Goal: Task Accomplishment & Management: Manage account settings

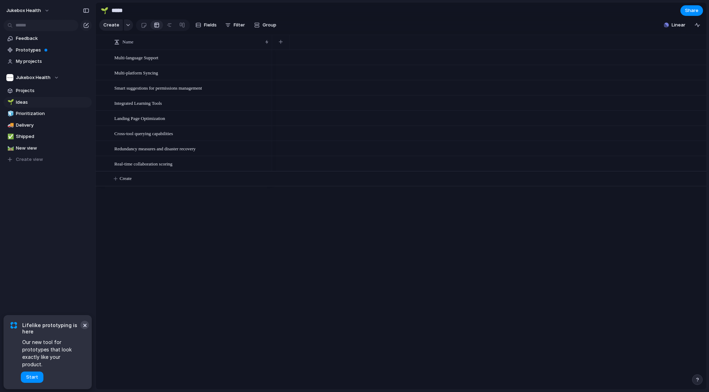
click at [85, 329] on button "×" at bounding box center [84, 325] width 8 height 8
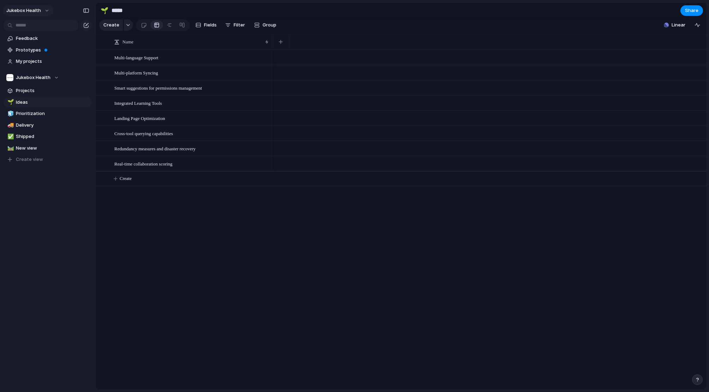
click at [35, 11] on span "Jukebox Health" at bounding box center [23, 10] width 35 height 7
click at [24, 27] on span "Settings" at bounding box center [25, 26] width 19 height 7
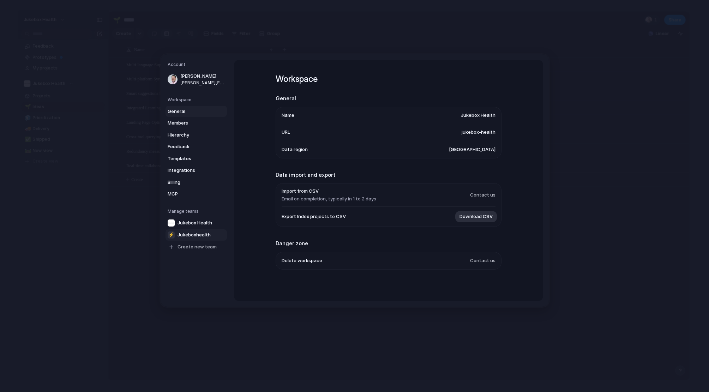
click at [194, 234] on span "Jukeboxhealth" at bounding box center [193, 234] width 33 height 7
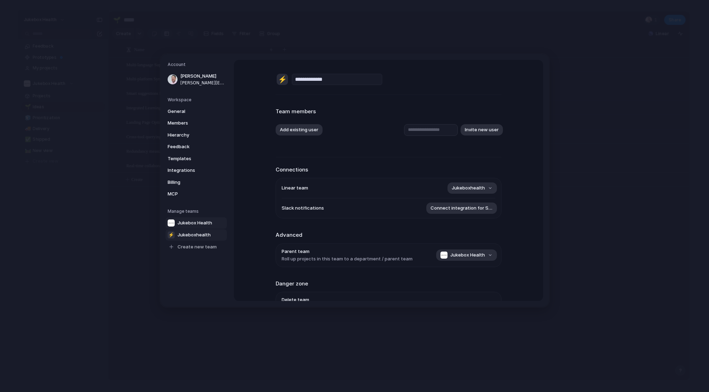
click at [195, 224] on span "Jukebox Health" at bounding box center [194, 222] width 35 height 7
click at [180, 171] on span "Integrations" at bounding box center [190, 170] width 45 height 7
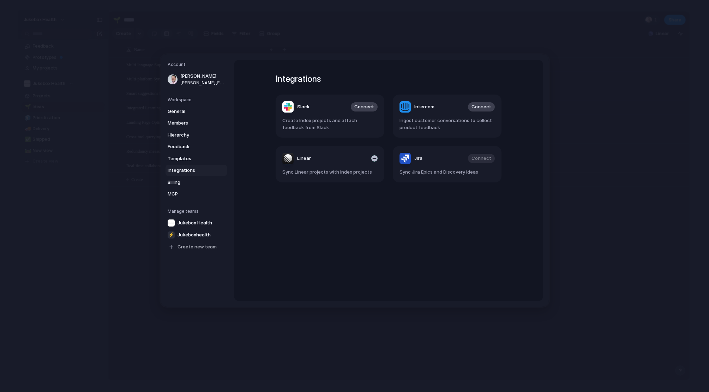
click at [296, 170] on span "Sync Linear projects with Index projects" at bounding box center [329, 172] width 95 height 7
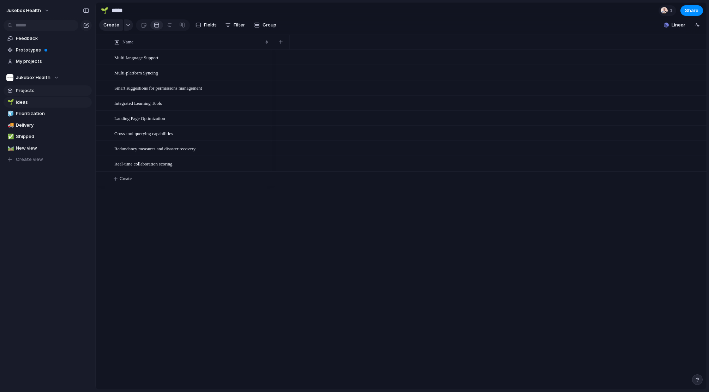
click at [28, 91] on span "Projects" at bounding box center [52, 90] width 73 height 7
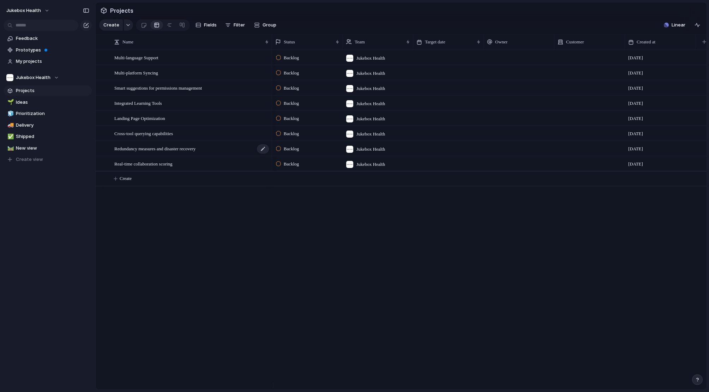
click at [145, 152] on span "Redundancy measures and disaster recovery" at bounding box center [154, 148] width 81 height 8
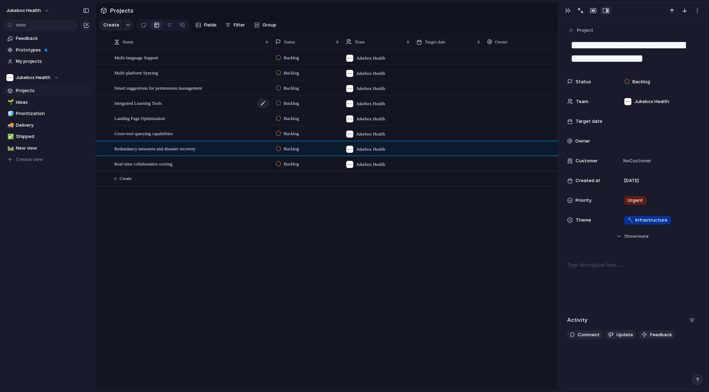
click at [154, 107] on span "Integrated Learning Tools" at bounding box center [138, 103] width 48 height 8
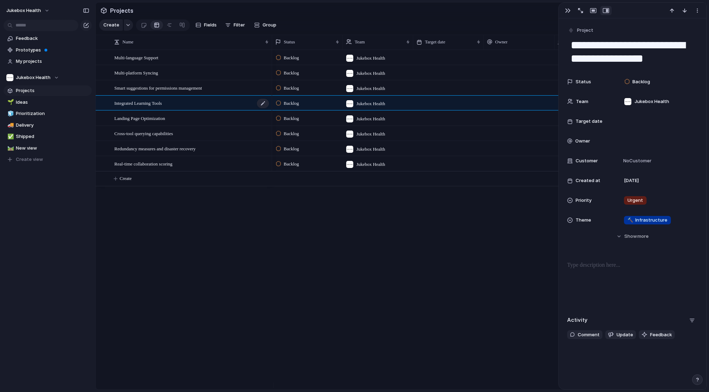
type textarea "**********"
click at [134, 222] on div "Multi-language Support Multi-platform Syncing Smart suggestions for permissions…" at bounding box center [401, 220] width 611 height 340
click at [23, 53] on span "Prototypes" at bounding box center [52, 50] width 73 height 7
click at [17, 115] on span "Prioritization" at bounding box center [52, 113] width 73 height 7
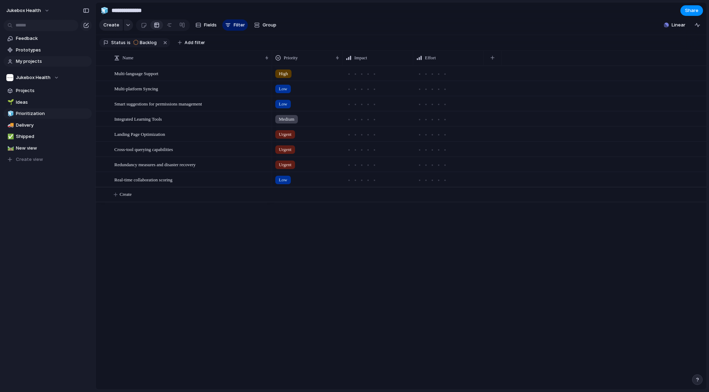
click at [28, 63] on span "My projects" at bounding box center [52, 61] width 73 height 7
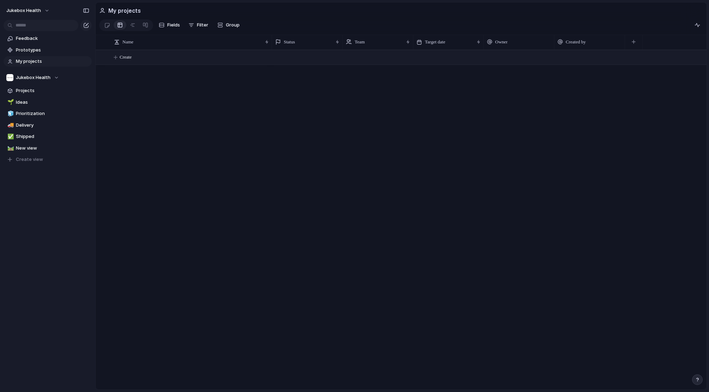
click at [124, 57] on span "Create" at bounding box center [126, 57] width 12 height 7
click at [148, 28] on link at bounding box center [145, 24] width 13 height 11
click at [132, 28] on div at bounding box center [133, 24] width 6 height 11
click at [162, 113] on div "Name Create [DATE] 5 12 19 [DATE] 3 10 17 24 31 Nov '22 7 14 21 [DATE] 5 12 19 …" at bounding box center [401, 212] width 611 height 355
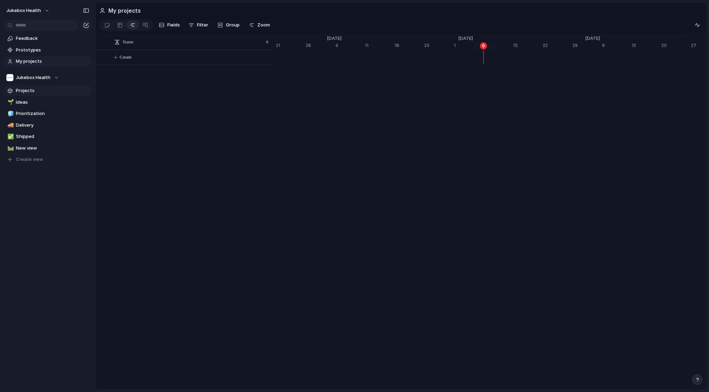
click at [22, 91] on span "Projects" at bounding box center [52, 90] width 73 height 7
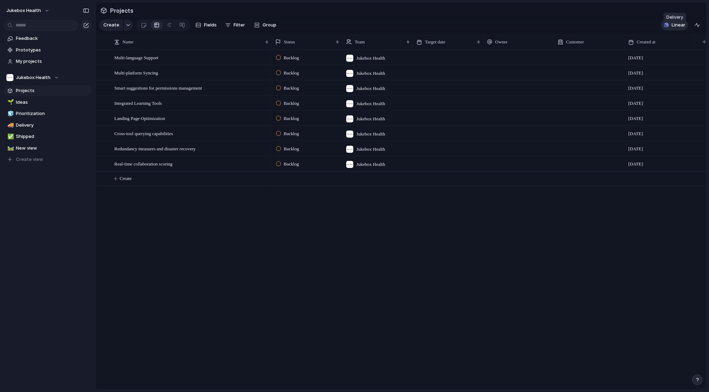
click at [676, 28] on span "Linear" at bounding box center [678, 25] width 14 height 7
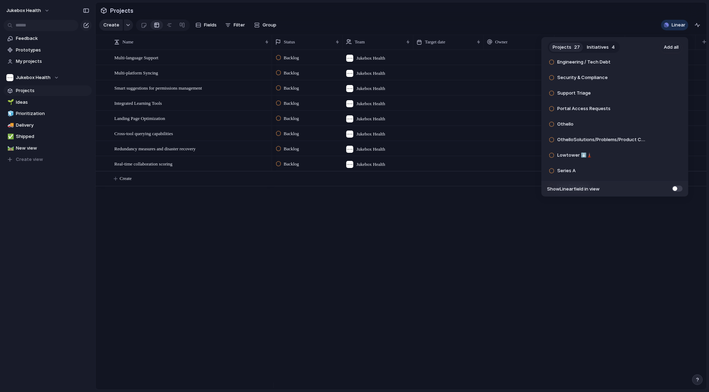
scroll to position [312, 0]
click at [243, 256] on div "Projects 27 Initiatives 4 Add all Fall Offsite - The Big 3 Add SCA to Track Add…" at bounding box center [354, 196] width 709 height 392
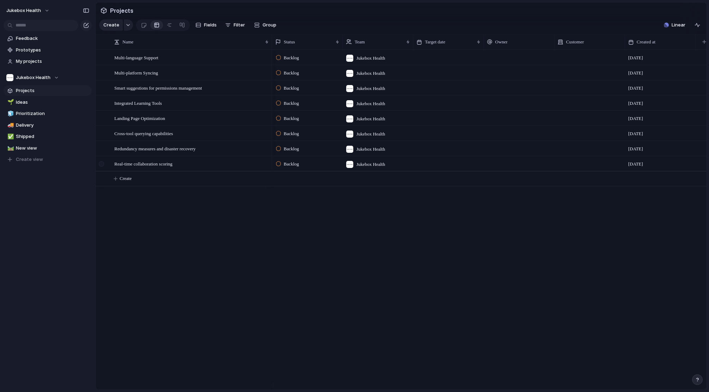
click at [103, 166] on div at bounding box center [101, 163] width 5 height 5
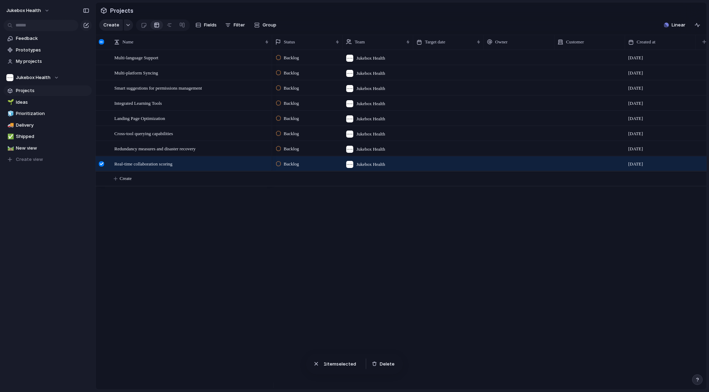
click at [102, 44] on div at bounding box center [101, 41] width 5 height 5
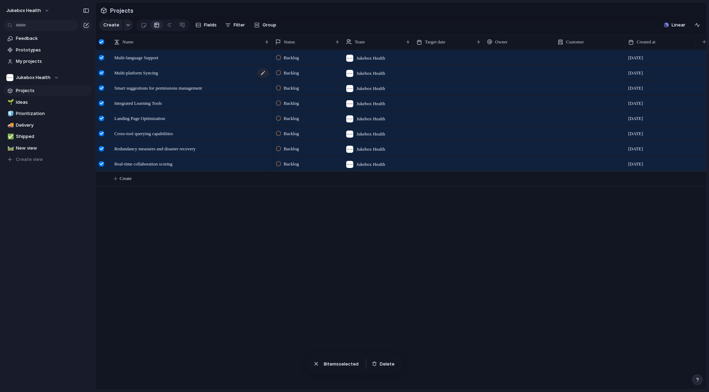
click at [157, 77] on span "Multi-platform Syncing" at bounding box center [136, 72] width 44 height 8
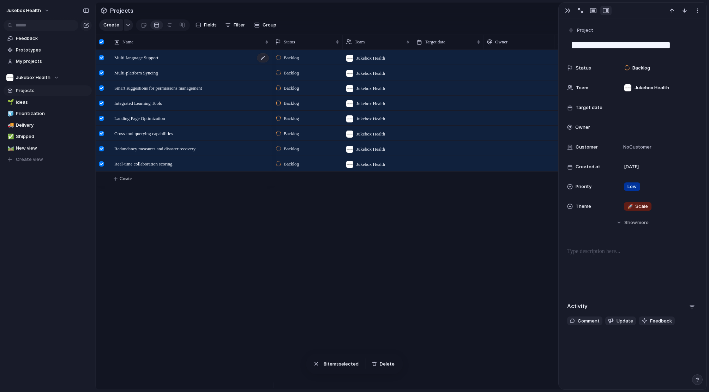
click at [149, 61] on span "Multi-language Support" at bounding box center [136, 57] width 44 height 8
click at [150, 122] on span "Landing Page Optimization" at bounding box center [139, 118] width 51 height 8
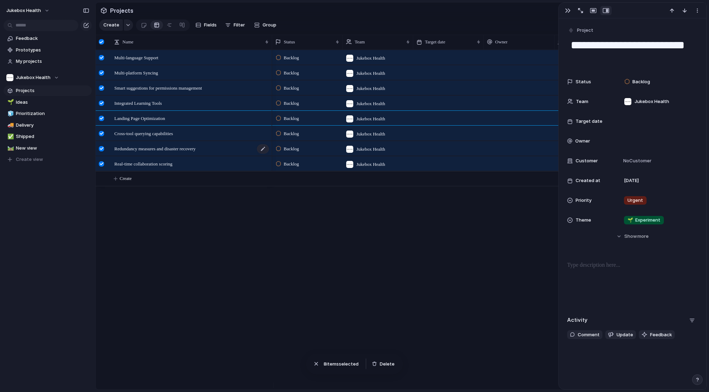
click at [145, 152] on span "Redundancy measures and disaster recovery" at bounding box center [154, 148] width 81 height 8
type textarea "**********"
click at [348, 348] on div "Backlog Jukebox Health [DATE] Backlog Jukebox Health [DATE] Backlog Jukebox Hea…" at bounding box center [489, 220] width 434 height 340
click at [378, 363] on button "Delete" at bounding box center [383, 364] width 28 height 10
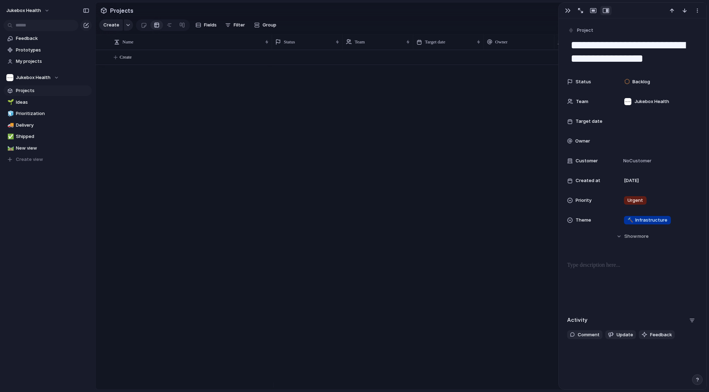
click at [495, 71] on div at bounding box center [489, 220] width 434 height 340
click at [567, 7] on button "button" at bounding box center [567, 10] width 11 height 9
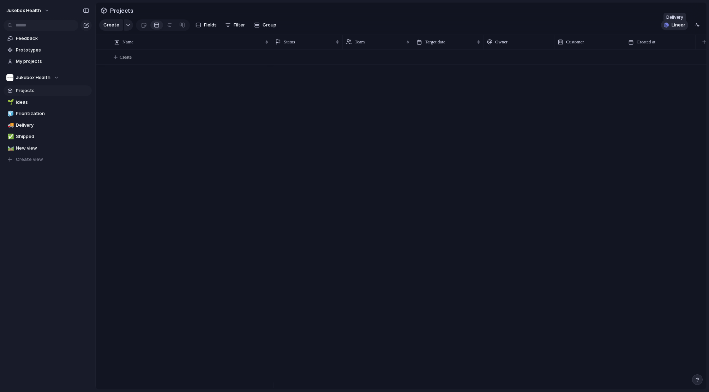
click at [682, 29] on span "Linear" at bounding box center [678, 25] width 14 height 7
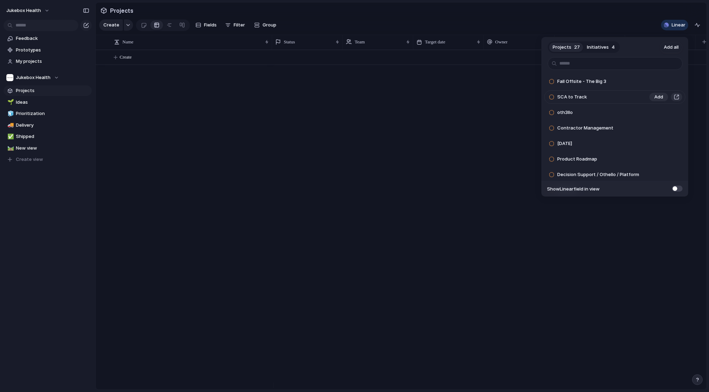
scroll to position [4, 0]
click at [550, 108] on div at bounding box center [551, 108] width 6 height 6
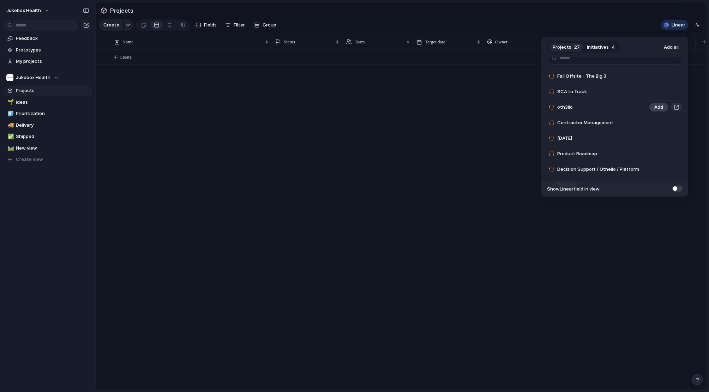
click at [654, 105] on span "Add" at bounding box center [658, 107] width 9 height 7
click at [656, 124] on span "Add" at bounding box center [658, 122] width 9 height 7
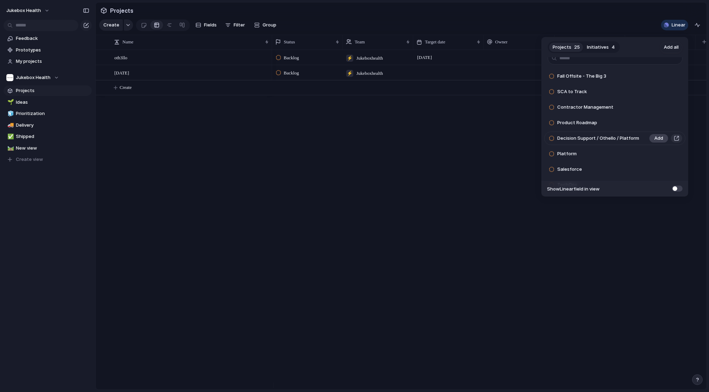
click at [655, 137] on span "Add" at bounding box center [658, 138] width 9 height 7
click at [655, 139] on span "Add" at bounding box center [658, 138] width 9 height 7
click at [654, 138] on span "Add" at bounding box center [658, 138] width 9 height 7
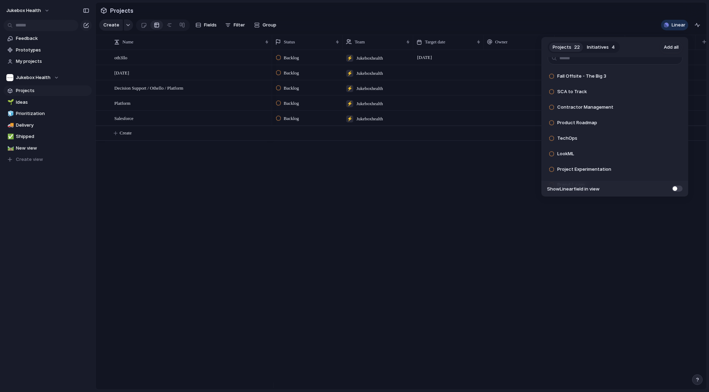
click at [675, 190] on span at bounding box center [677, 189] width 11 height 6
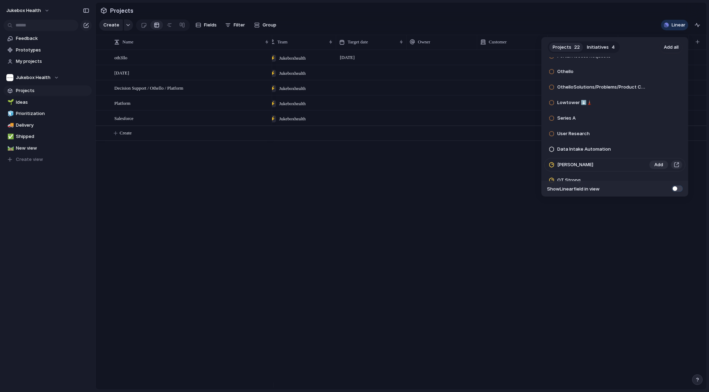
scroll to position [235, 0]
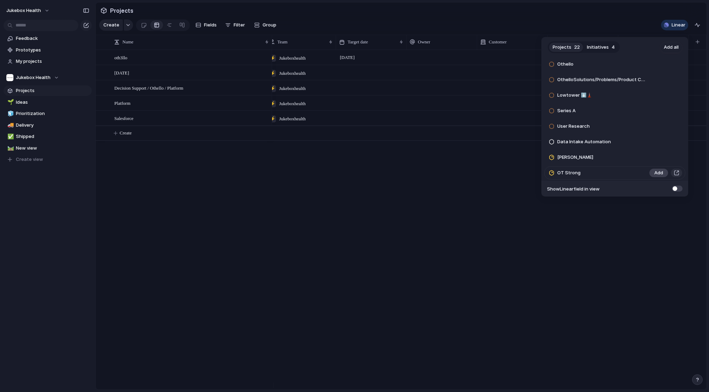
click at [654, 172] on span "Add" at bounding box center [658, 172] width 9 height 7
click at [654, 171] on span "Add" at bounding box center [658, 172] width 9 height 7
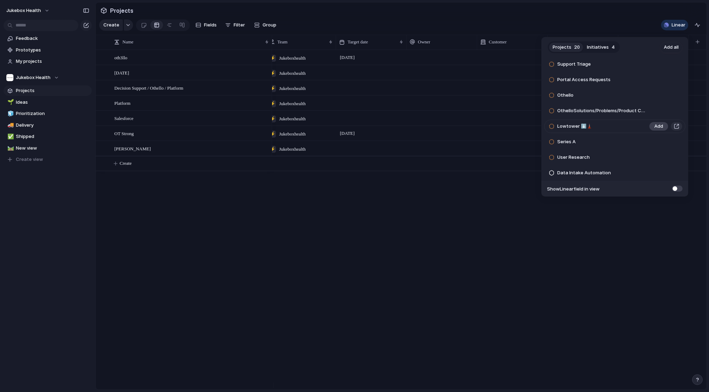
click at [655, 126] on span "Add" at bounding box center [658, 126] width 9 height 7
click at [655, 113] on span "Add" at bounding box center [658, 110] width 9 height 7
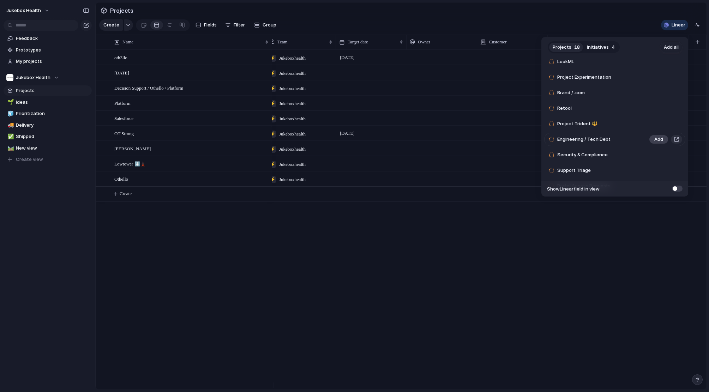
scroll to position [84, 0]
click at [657, 104] on span "Add" at bounding box center [658, 105] width 9 height 7
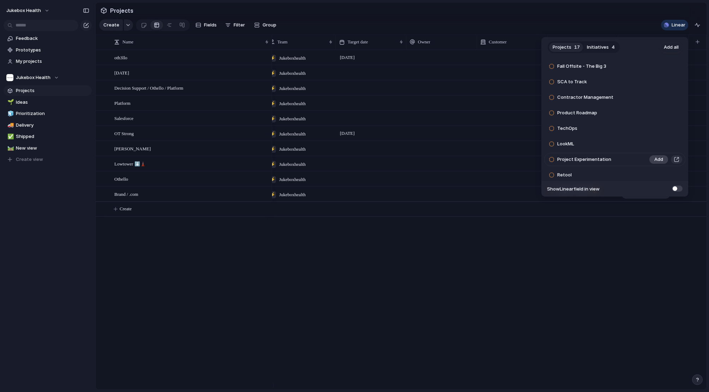
scroll to position [14, 0]
click at [654, 127] on span "Add" at bounding box center [658, 129] width 9 height 7
click at [628, 13] on div "Projects 16 Initiatives 4 Add all Fall Offsite - The Big 3 Add SCA to Track Add…" at bounding box center [354, 196] width 709 height 392
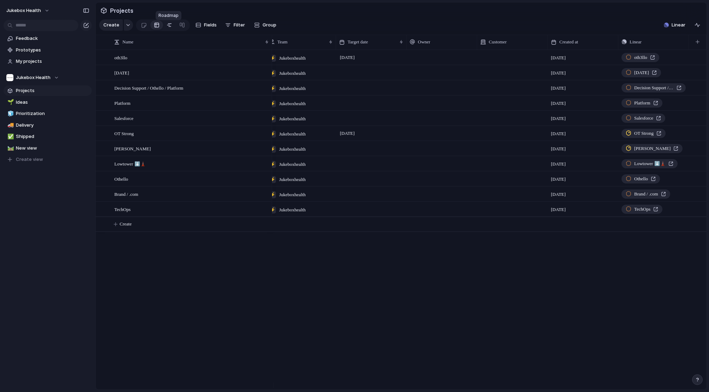
click at [168, 28] on div at bounding box center [169, 24] width 6 height 11
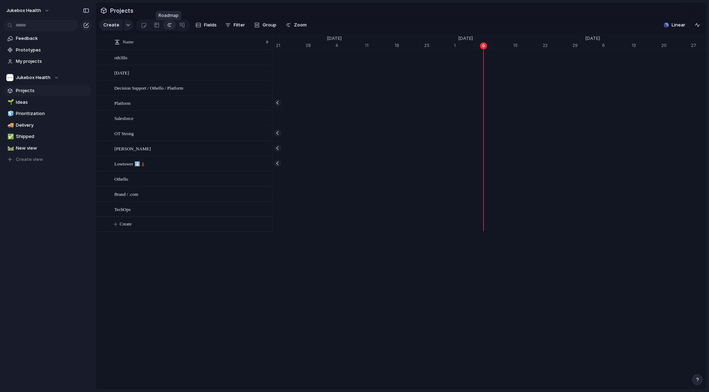
scroll to position [0, 4458]
click at [216, 91] on div "Decision Support / Othello / Platform" at bounding box center [191, 88] width 155 height 14
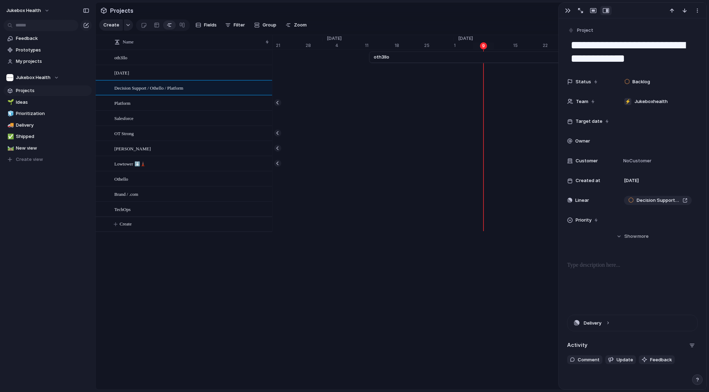
click at [336, 267] on div "Name oth3llo [DATE] Decision Support / Othello / Platform Platf﻿orm Salesforce …" at bounding box center [401, 212] width 611 height 355
click at [486, 232] on div at bounding box center [517, 224] width 9405 height 15
click at [568, 11] on div "button" at bounding box center [568, 11] width 6 height 6
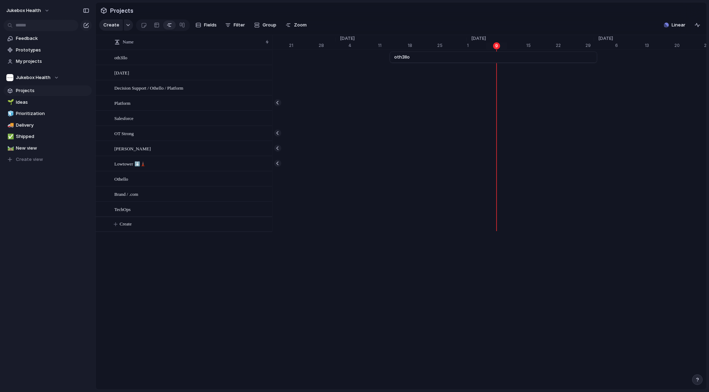
scroll to position [0, 4452]
click at [289, 26] on div "button" at bounding box center [288, 25] width 6 height 6
type input "**"
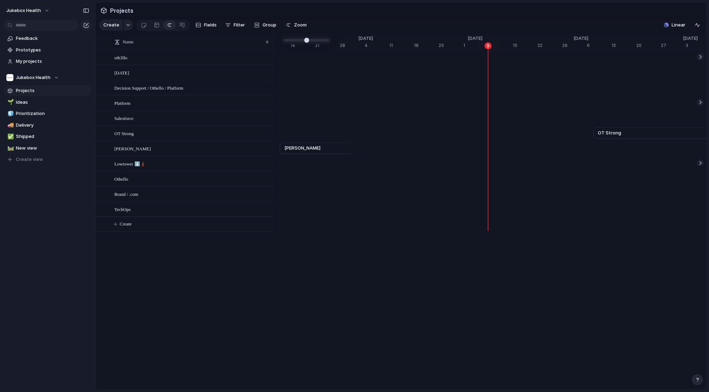
drag, startPoint x: 307, startPoint y: 40, endPoint x: 301, endPoint y: 43, distance: 6.5
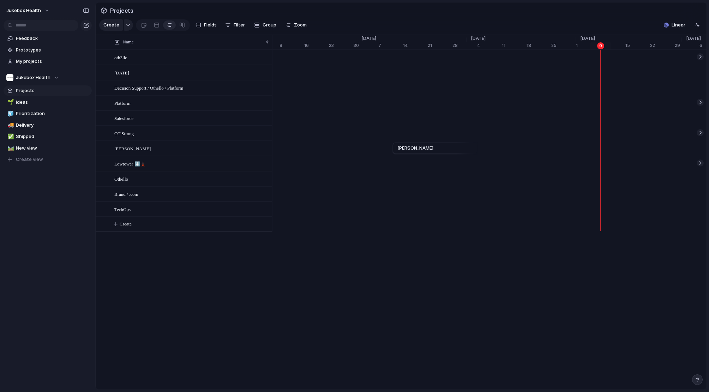
scroll to position [0, 3562]
click at [111, 11] on span "Projects" at bounding box center [122, 10] width 26 height 13
click at [102, 9] on div "Projects" at bounding box center [117, 10] width 36 height 13
click at [49, 9] on button "Jukebox Health" at bounding box center [28, 10] width 50 height 11
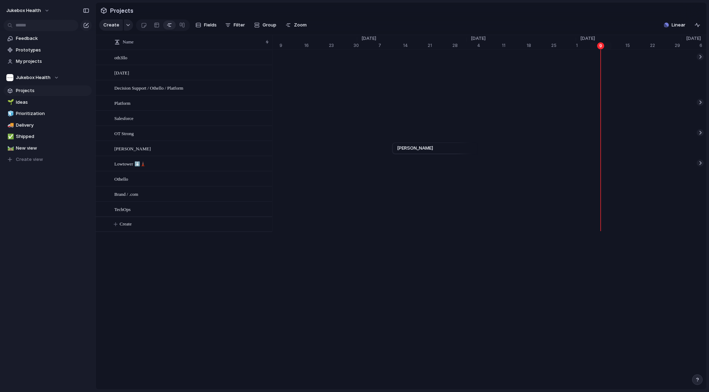
click at [47, 182] on div "Settings Invite members Change theme Sign out" at bounding box center [354, 196] width 709 height 392
click at [21, 147] on span "New view" at bounding box center [52, 148] width 73 height 7
click at [32, 136] on span "Shipped" at bounding box center [52, 136] width 73 height 7
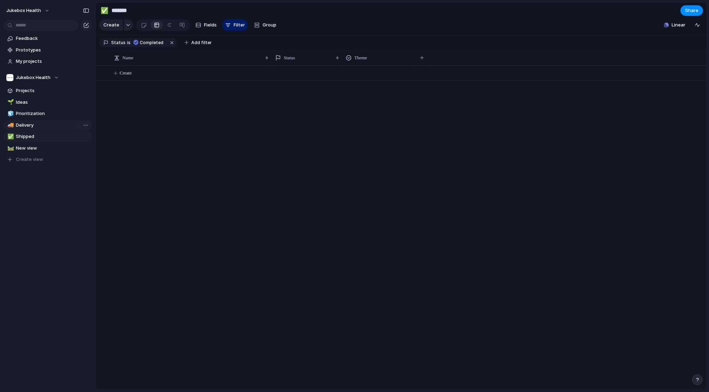
click at [34, 125] on span "Delivery" at bounding box center [52, 125] width 73 height 7
click at [35, 113] on span "Prioritization" at bounding box center [52, 113] width 73 height 7
type input "**********"
click at [142, 41] on div "Status is Backlog Add filter" at bounding box center [154, 42] width 110 height 13
click at [141, 46] on span "Backlog" at bounding box center [148, 43] width 17 height 6
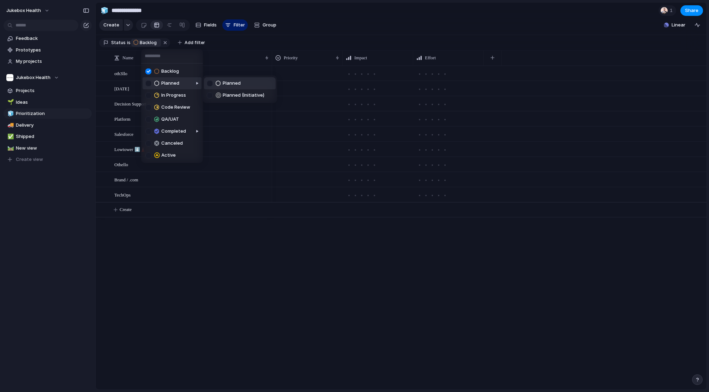
click at [208, 83] on div at bounding box center [210, 83] width 6 height 6
click at [148, 97] on div at bounding box center [148, 95] width 6 height 6
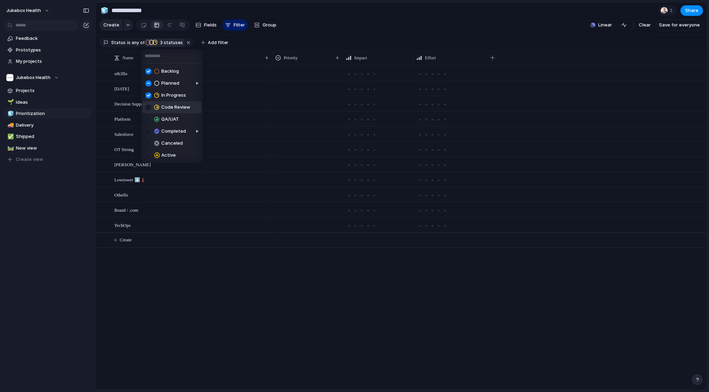
click at [145, 108] on li "Code Review" at bounding box center [171, 107] width 59 height 12
click at [146, 119] on div at bounding box center [148, 119] width 6 height 6
click at [145, 134] on body "**********" at bounding box center [354, 196] width 709 height 392
click at [207, 130] on div at bounding box center [210, 131] width 6 height 6
click at [210, 141] on div at bounding box center [210, 143] width 6 height 6
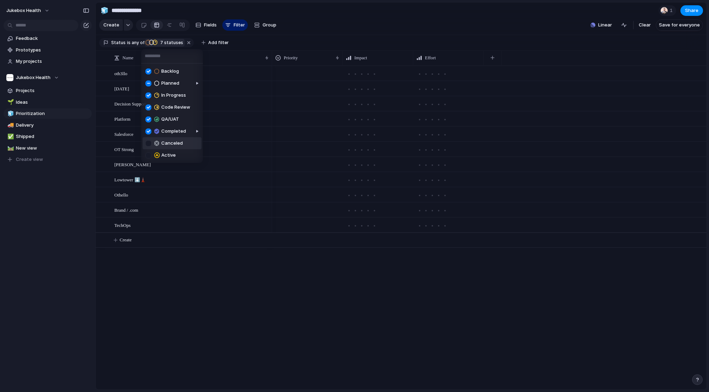
click at [149, 144] on div at bounding box center [148, 143] width 6 height 6
click at [149, 153] on div at bounding box center [148, 155] width 6 height 6
click at [193, 312] on div "Backlog Planned In Progress Code Review QA/UAT Completed Canceled Active" at bounding box center [354, 196] width 709 height 392
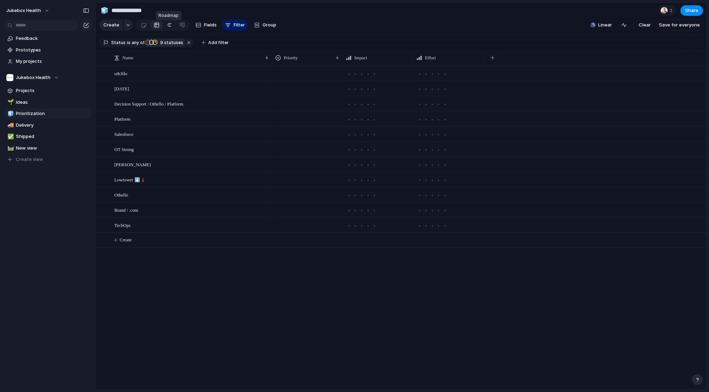
click at [166, 26] on div at bounding box center [169, 24] width 6 height 11
click at [176, 28] on link at bounding box center [182, 24] width 13 height 11
